Goal: Navigation & Orientation: Find specific page/section

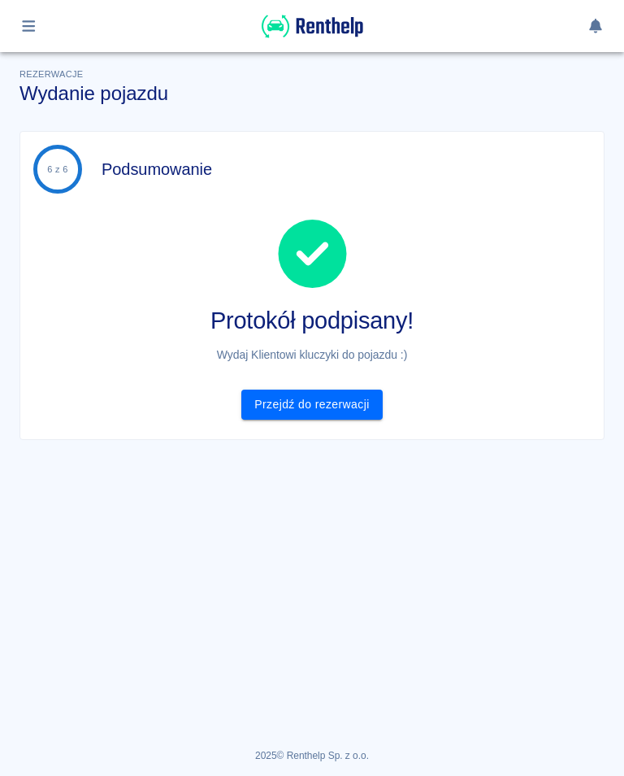
click at [49, 10] on div at bounding box center [312, 26] width 624 height 52
click at [39, 18] on button "button" at bounding box center [29, 26] width 32 height 28
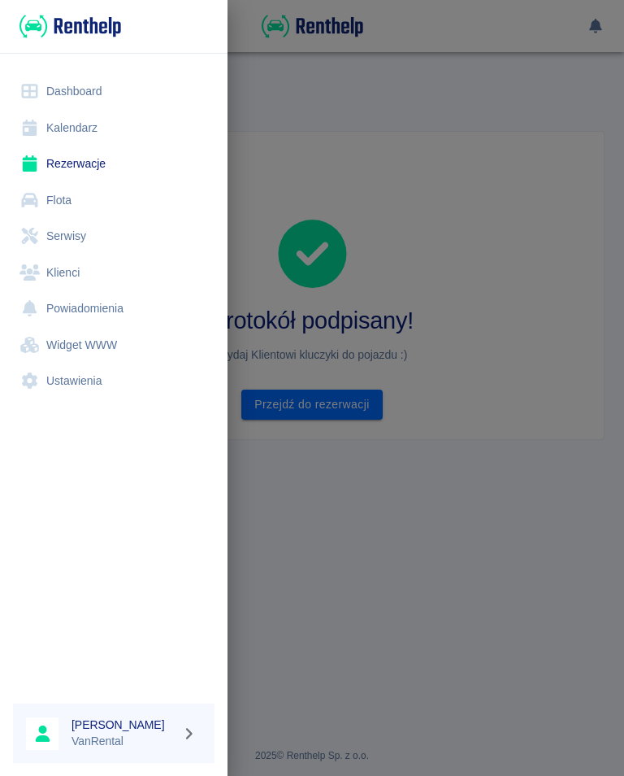
click at [77, 130] on link "Kalendarz" at bounding box center [114, 128] width 202 height 37
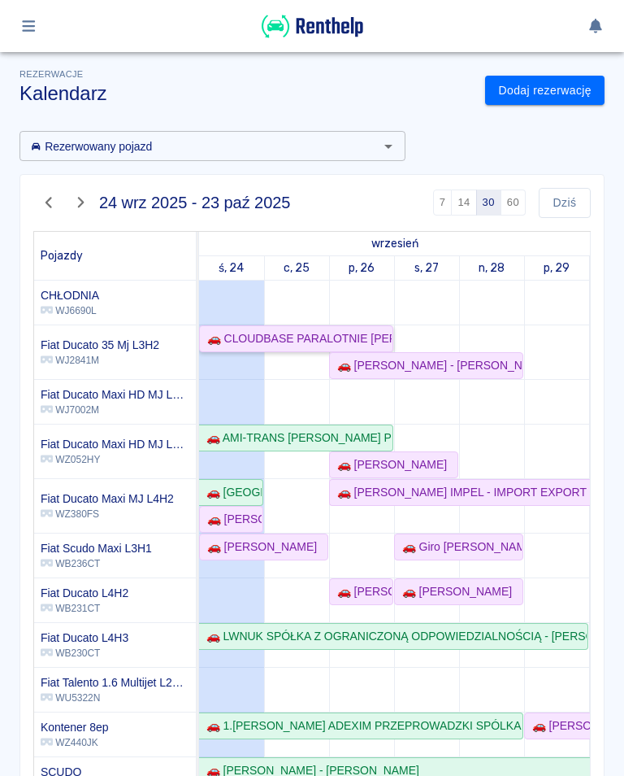
click at [246, 333] on div "🚗 CLOUDBASE PARALOTNIE [PERSON_NAME] - [PERSON_NAME]" at bounding box center [296, 338] width 191 height 17
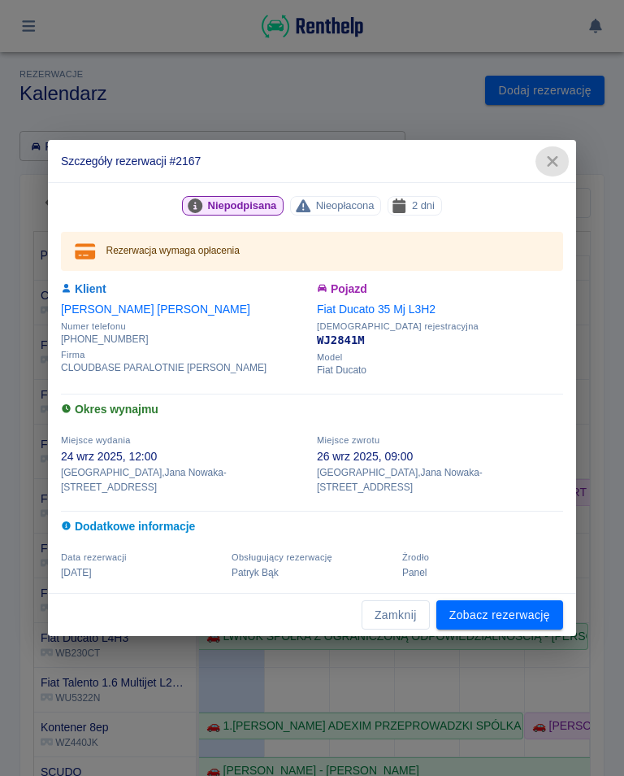
click at [558, 167] on icon "button" at bounding box center [552, 161] width 21 height 17
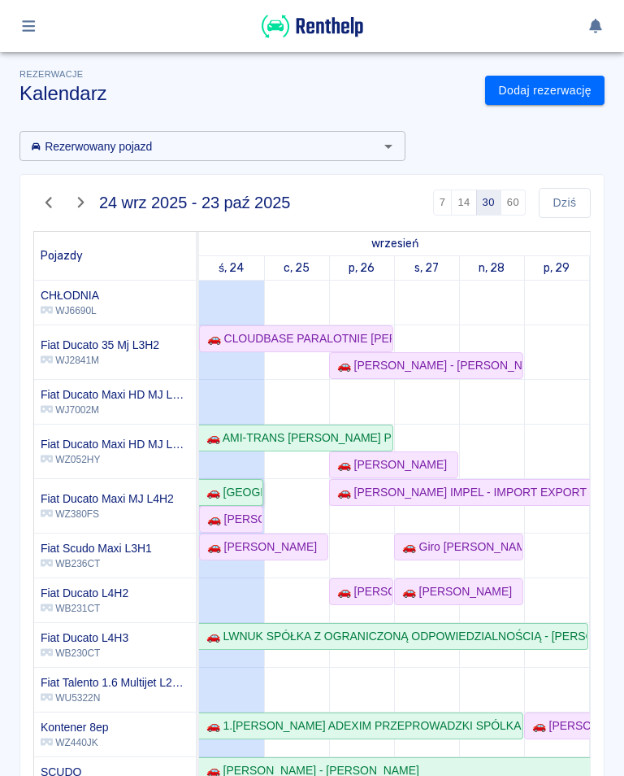
click at [237, 488] on div "🚗 [GEOGRAPHIC_DATA] S.C. [PERSON_NAME], [PERSON_NAME] - [PERSON_NAME]" at bounding box center [231, 492] width 62 height 17
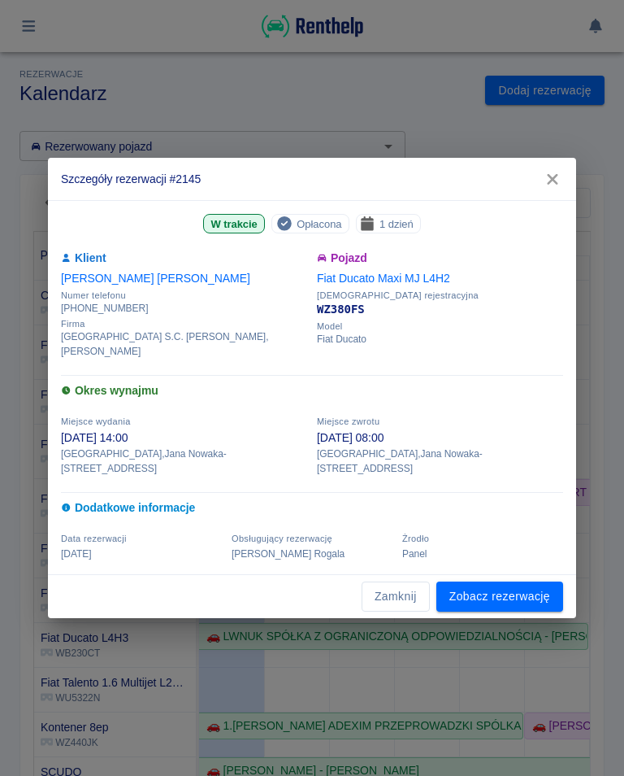
click at [551, 185] on icon "button" at bounding box center [552, 179] width 11 height 11
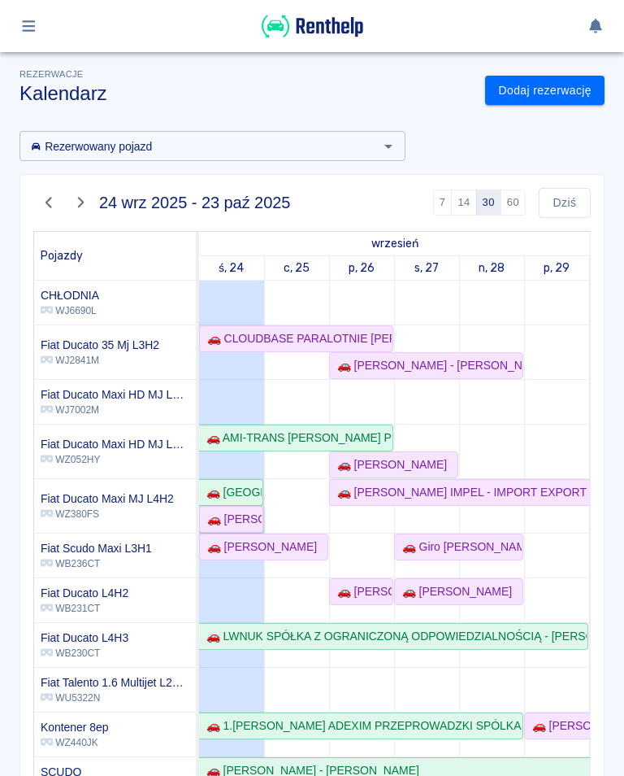
click at [233, 516] on div "🚗 [PERSON_NAME] - [PERSON_NAME]" at bounding box center [231, 519] width 61 height 17
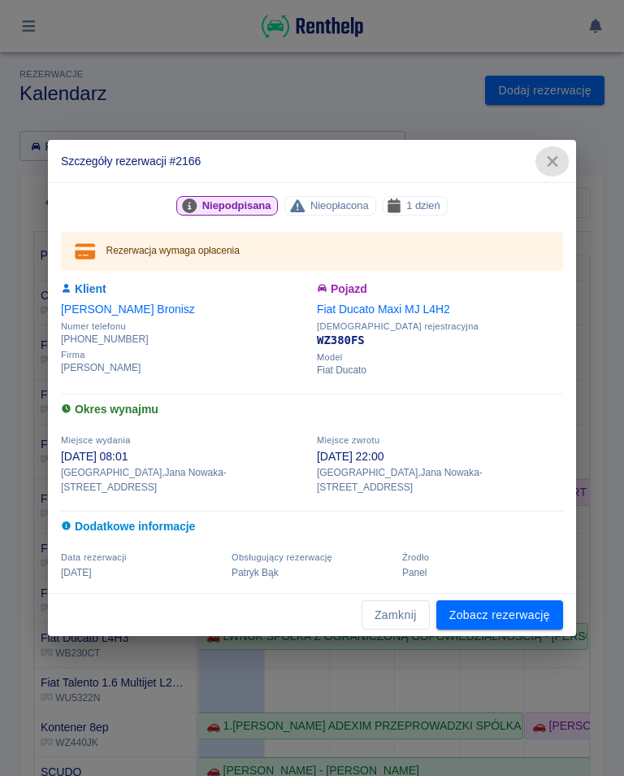
click at [564, 161] on button "button" at bounding box center [553, 161] width 34 height 30
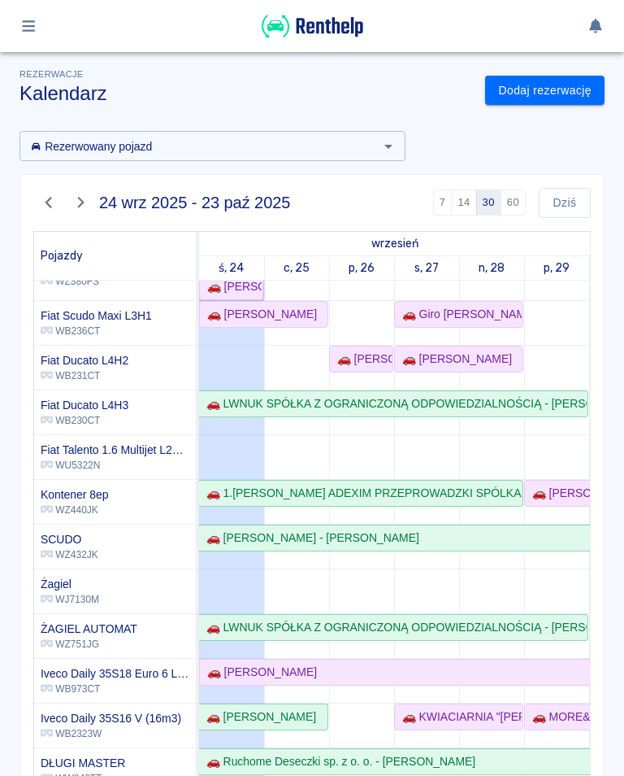
scroll to position [233, 0]
click at [238, 567] on div "🚗 [PERSON_NAME]" at bounding box center [259, 671] width 116 height 17
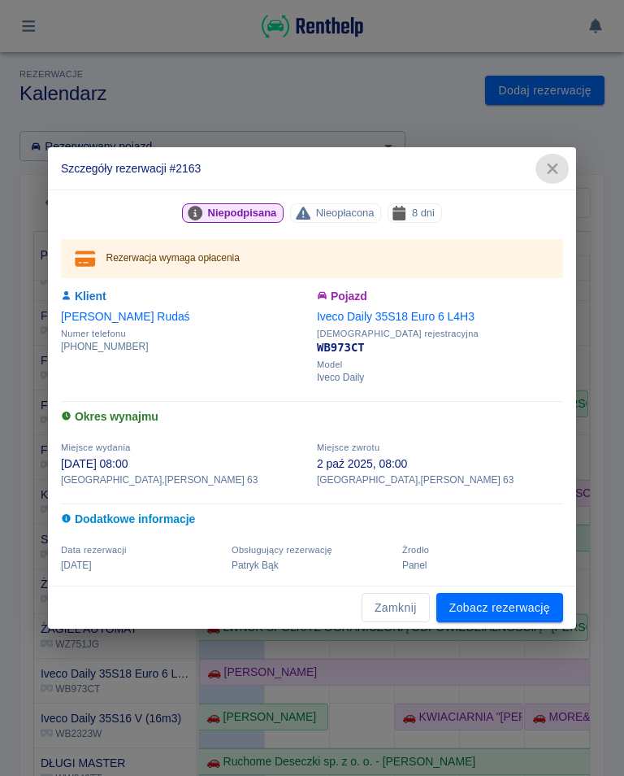
click at [561, 172] on icon "button" at bounding box center [552, 168] width 21 height 17
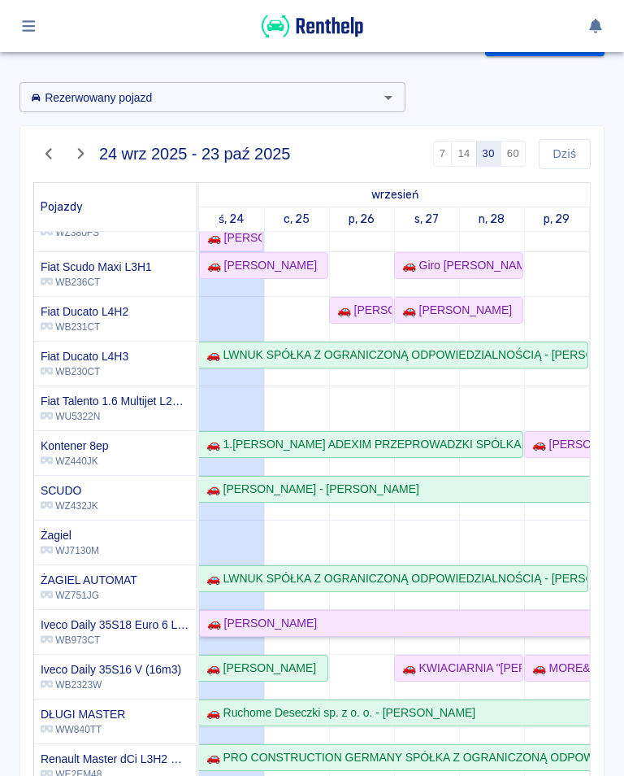
scroll to position [50, 0]
click at [349, 532] on td at bounding box center [361, 414] width 65 height 833
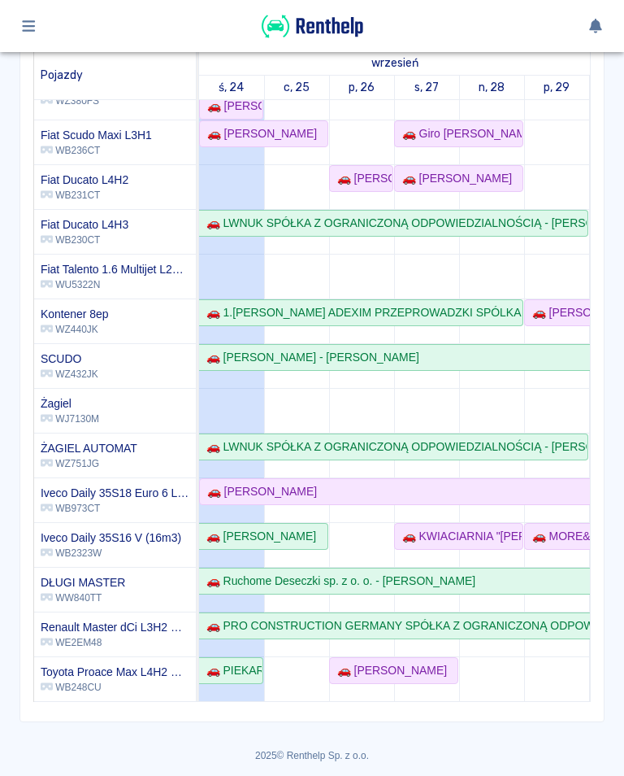
scroll to position [180, 0]
click at [238, 567] on div "🚗 PIEKARNIA ZALESIE SPÓŁKA Z OGRANICZONĄ ODPOWIEDZIALNOŚCIĄ - [PERSON_NAME]" at bounding box center [231, 671] width 62 height 17
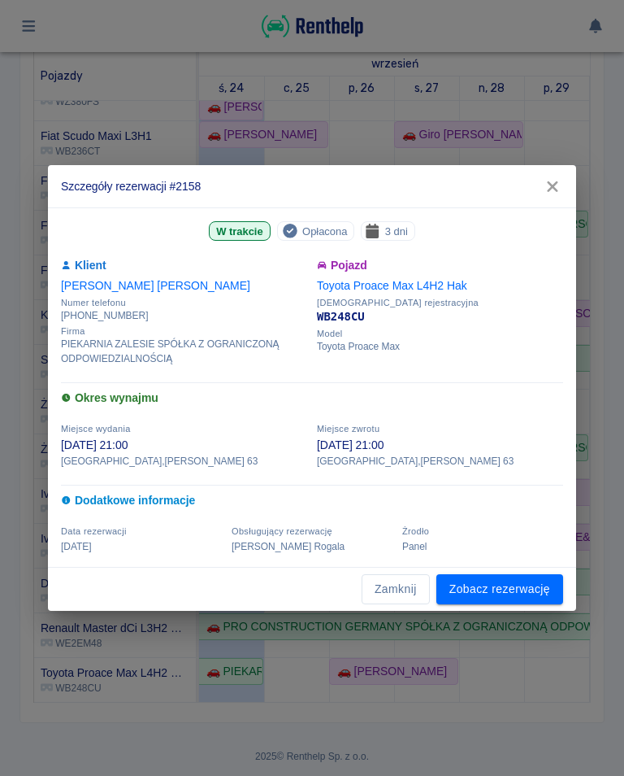
click at [558, 192] on icon "button" at bounding box center [552, 186] width 11 height 11
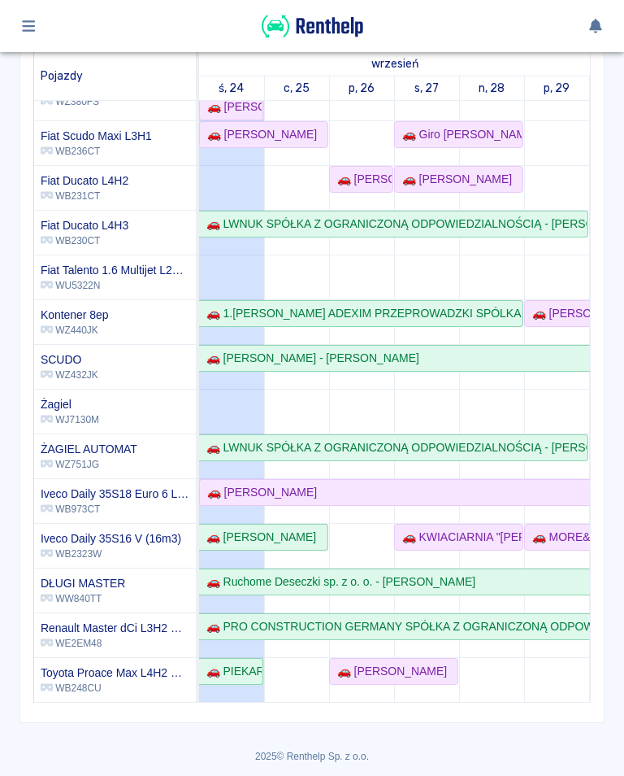
click at [32, 20] on icon "button" at bounding box center [29, 26] width 19 height 15
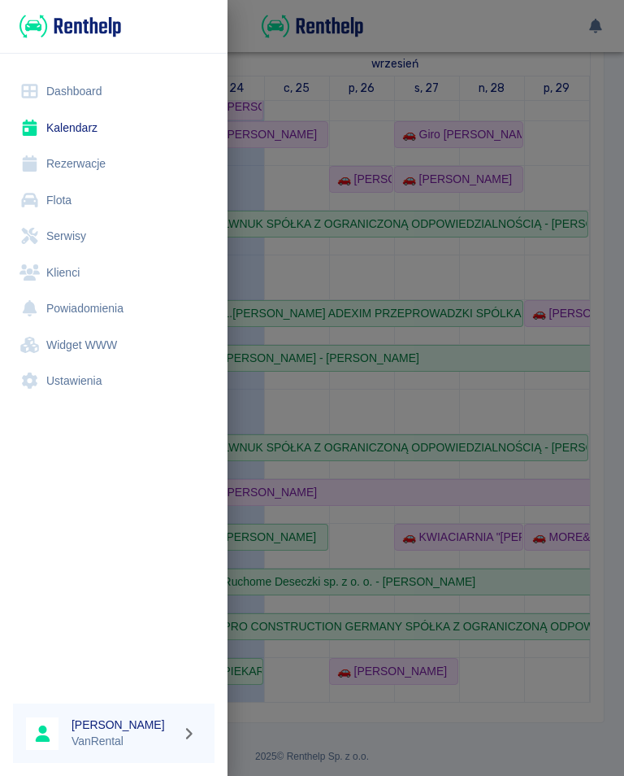
click at [83, 124] on link "Kalendarz" at bounding box center [114, 128] width 202 height 37
click at [576, 115] on div at bounding box center [312, 388] width 624 height 776
